Goal: Task Accomplishment & Management: Manage account settings

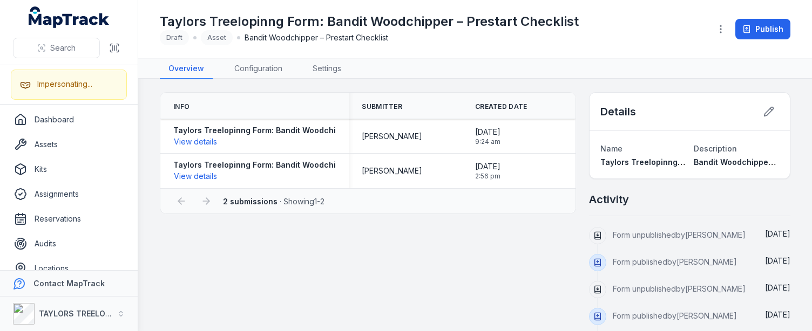
scroll to position [66, 0]
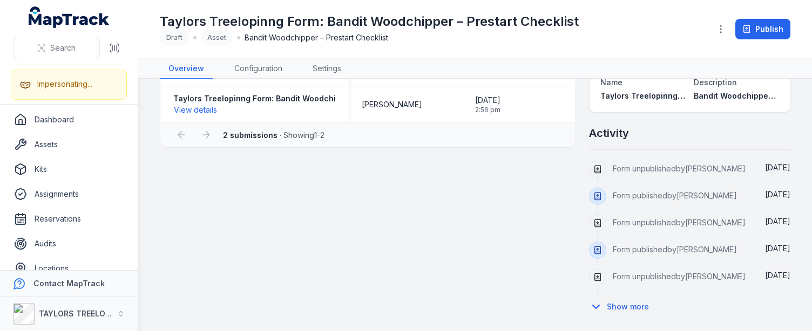
click at [474, 250] on div "Info Submitter Created Date Taylors Treelopinng Form: Bandit Woodchipper – Pres…" at bounding box center [475, 172] width 630 height 293
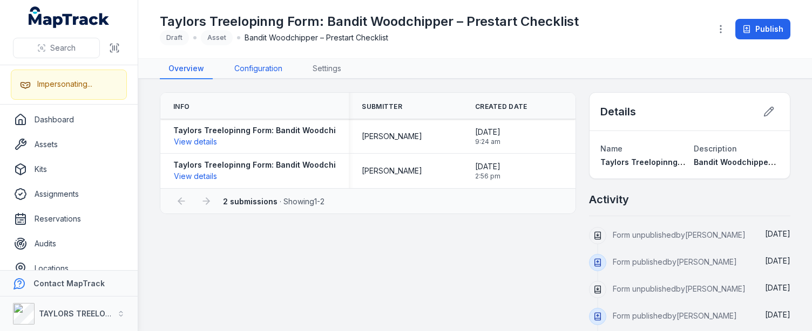
click at [270, 64] on link "Configuration" at bounding box center [258, 69] width 65 height 21
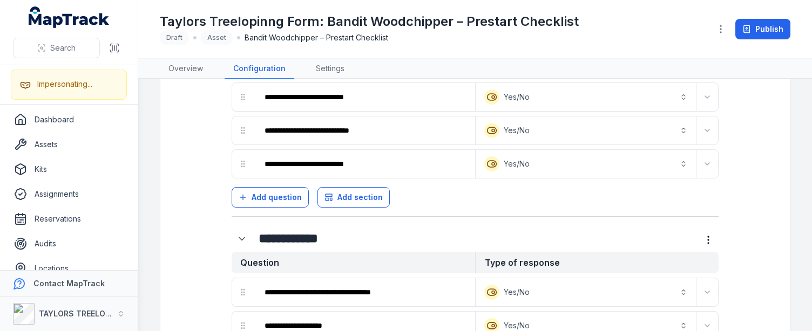
scroll to position [1198, 0]
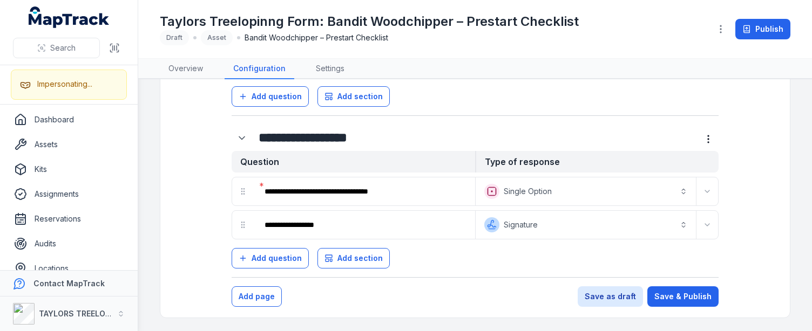
click at [791, 162] on main "**********" at bounding box center [475, 205] width 674 height 252
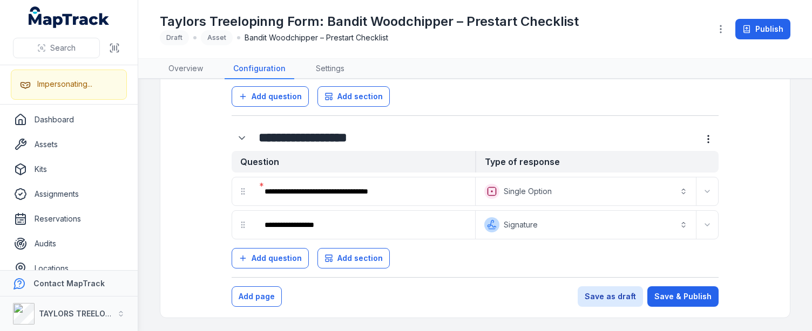
click at [762, 60] on nav "Overview Configuration Settings" at bounding box center [475, 69] width 630 height 21
click at [761, 63] on nav "Overview Configuration Settings" at bounding box center [475, 69] width 630 height 21
click at [762, 47] on div "Taylors Treelopinng Form: Bandit Woodchipper – Prestart Checklist Draft Asset B…" at bounding box center [475, 29] width 630 height 50
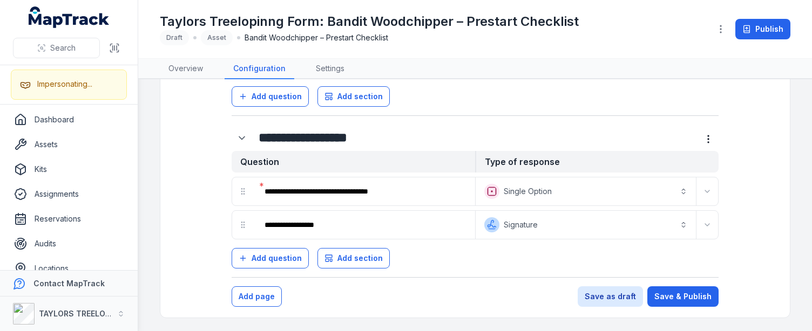
click at [648, 31] on div "Taylors Treelopinng Form: Bandit Woodchipper – Prestart Checklist Draft Asset B…" at bounding box center [431, 29] width 542 height 32
click at [647, 17] on div "Taylors Treelopinng Form: Bandit Woodchipper – Prestart Checklist Draft Asset B…" at bounding box center [431, 29] width 542 height 32
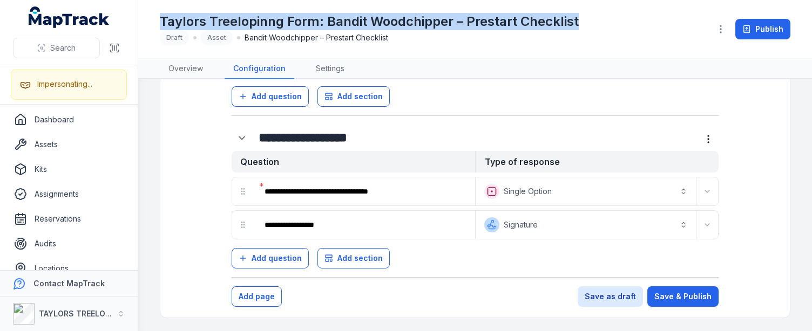
click at [647, 17] on div "Taylors Treelopinng Form: Bandit Woodchipper – Prestart Checklist Draft Asset B…" at bounding box center [431, 29] width 542 height 32
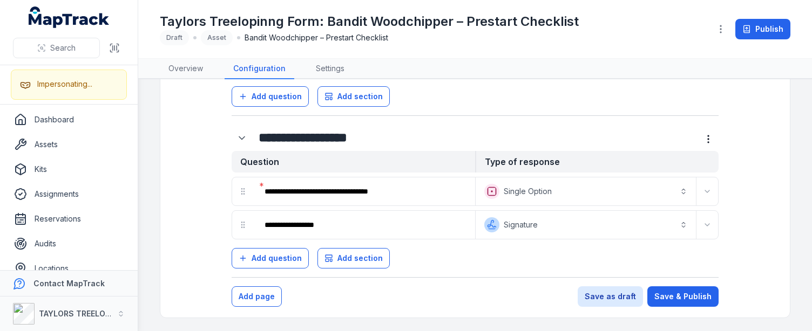
click at [669, 21] on div "Taylors Treelopinng Form: Bandit Woodchipper – Prestart Checklist Draft Asset B…" at bounding box center [431, 29] width 542 height 32
